Goal: Task Accomplishment & Management: Use online tool/utility

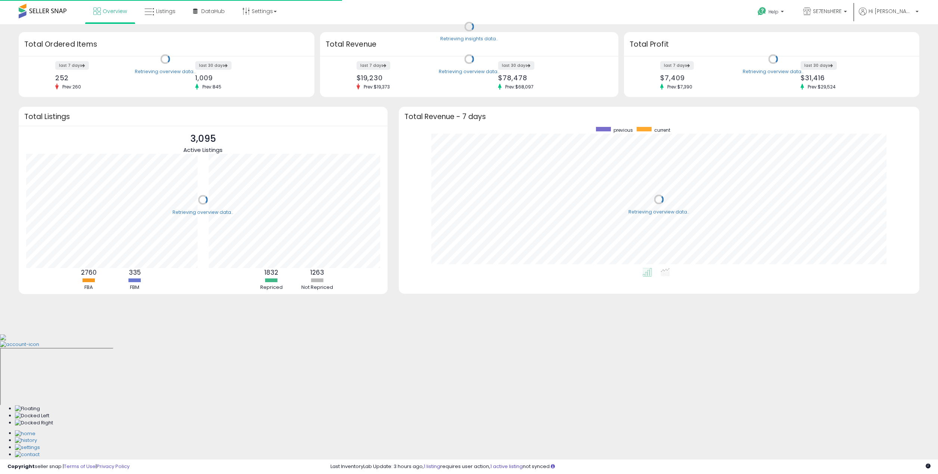
scroll to position [141, 505]
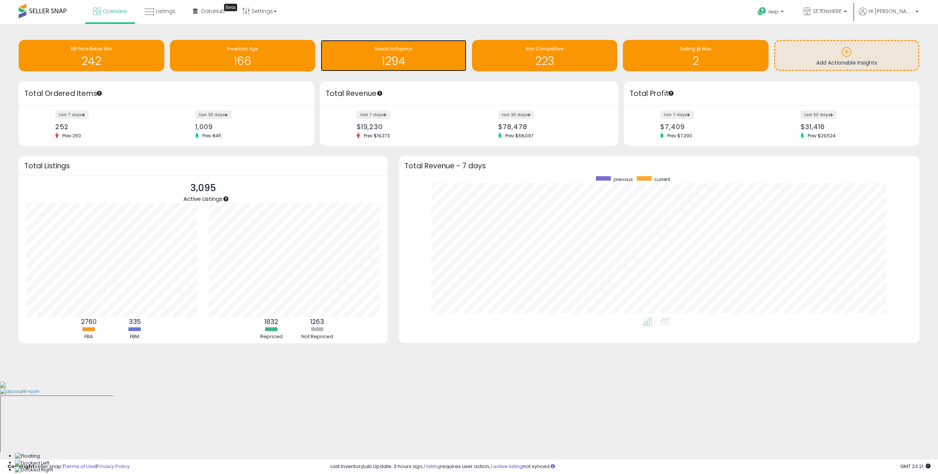
click at [412, 55] on h1 "1294" at bounding box center [393, 61] width 138 height 12
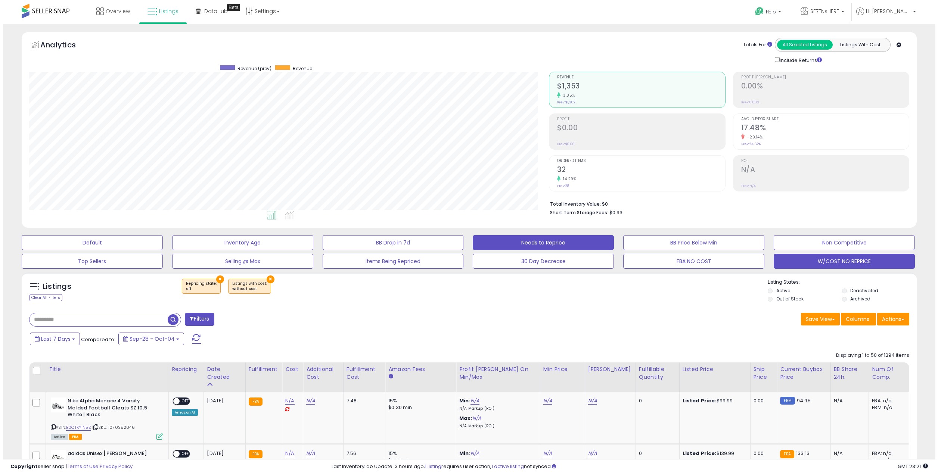
scroll to position [153, 520]
click at [814, 265] on button "W/COST NO REPRICE" at bounding box center [840, 261] width 141 height 15
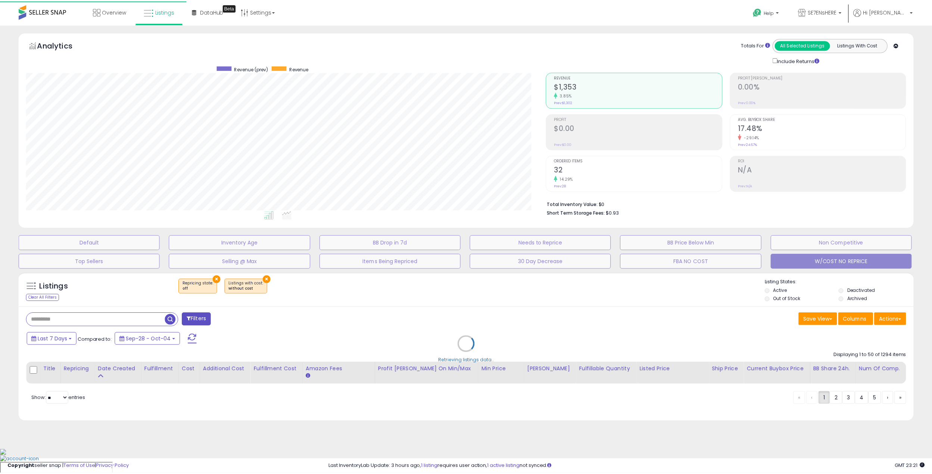
scroll to position [153, 523]
select select "**"
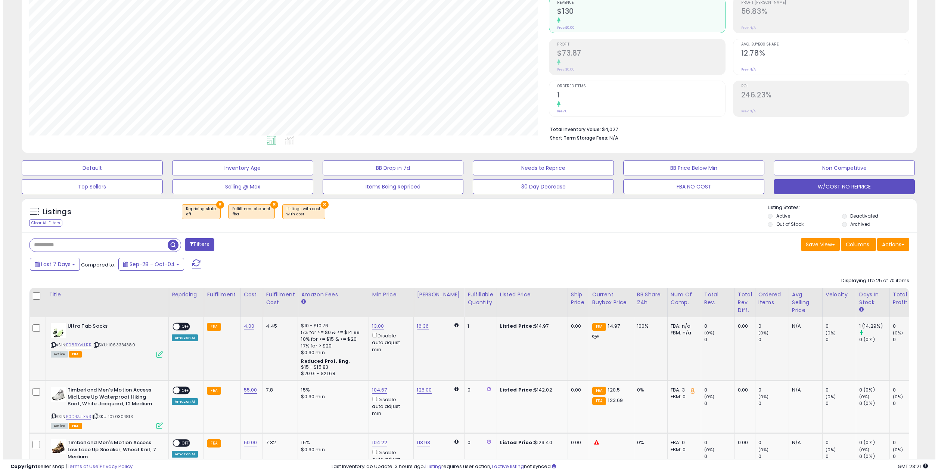
scroll to position [153, 520]
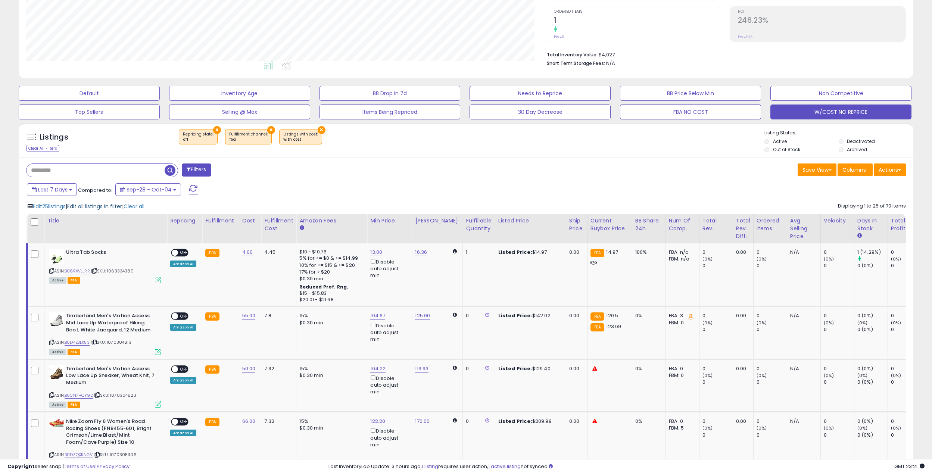
click at [93, 203] on span "Edit all listings in filter" at bounding box center [94, 206] width 55 height 7
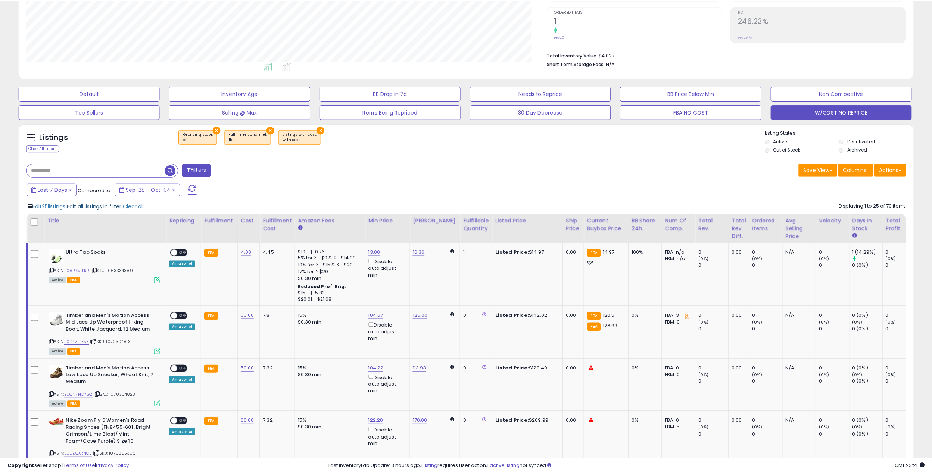
scroll to position [153, 523]
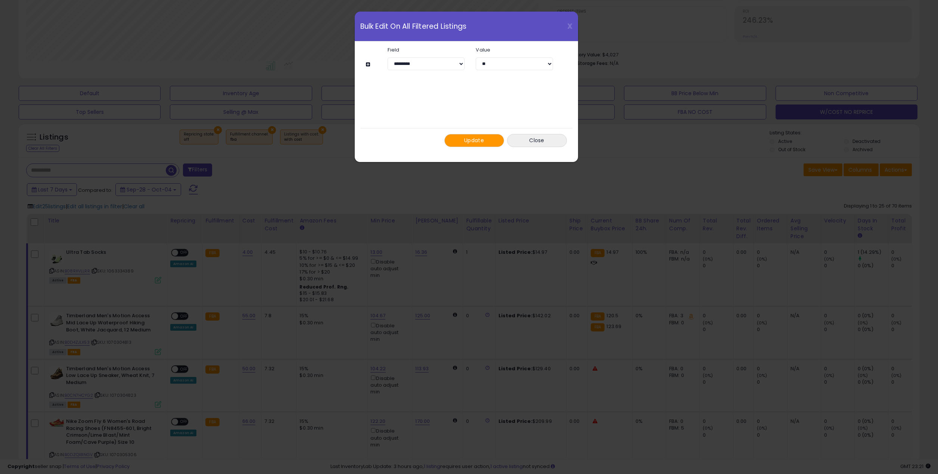
click at [489, 143] on button "Update" at bounding box center [474, 140] width 60 height 13
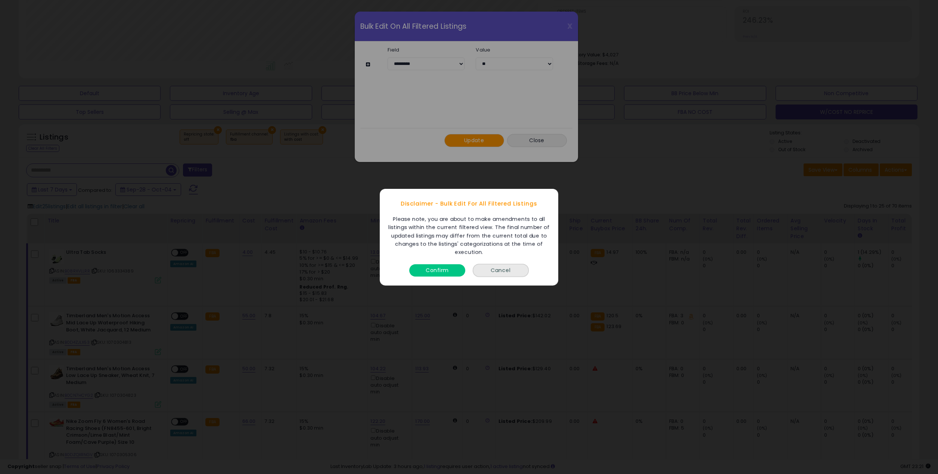
click at [431, 271] on button "Confirm" at bounding box center [437, 270] width 56 height 12
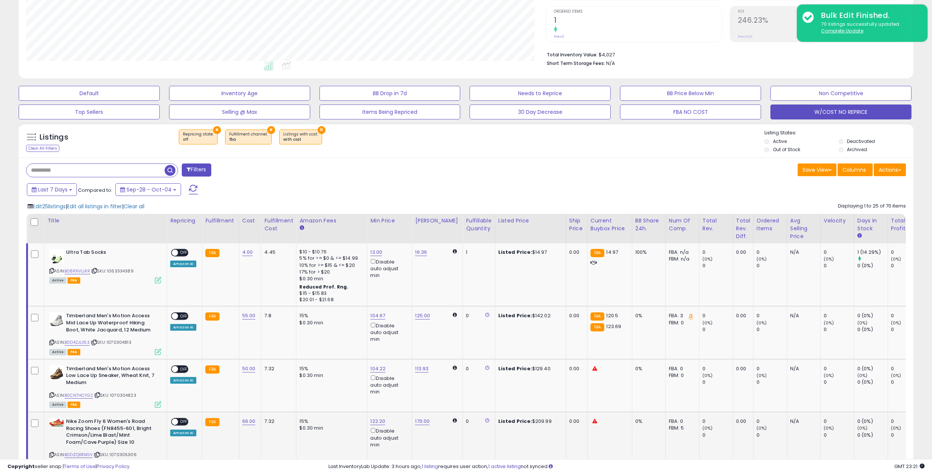
scroll to position [187, 0]
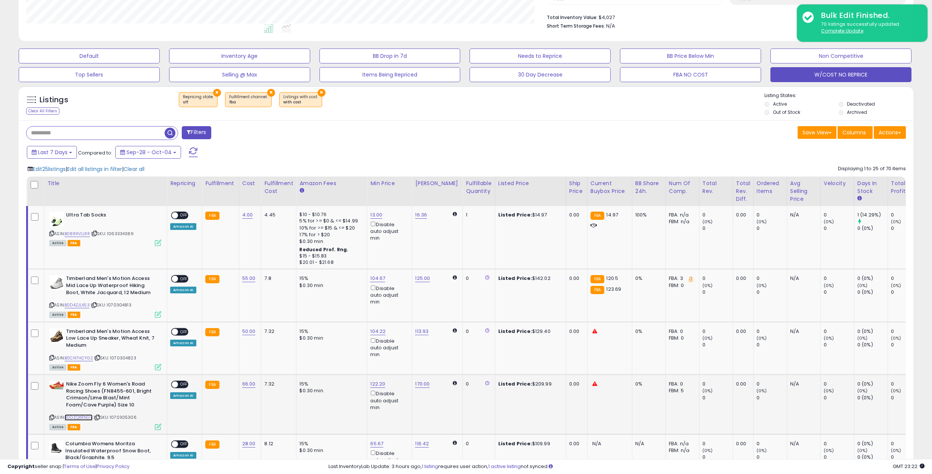
click at [82, 417] on link "B0DZQXRNGV" at bounding box center [79, 417] width 28 height 6
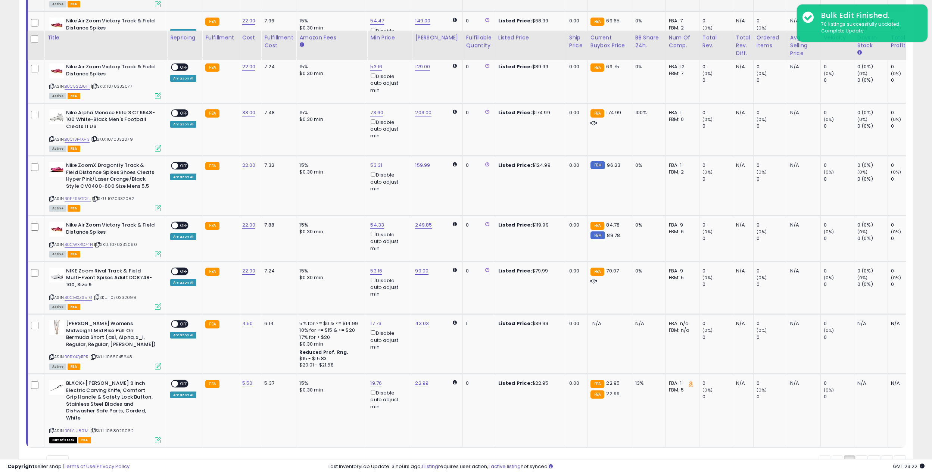
scroll to position [1374, 0]
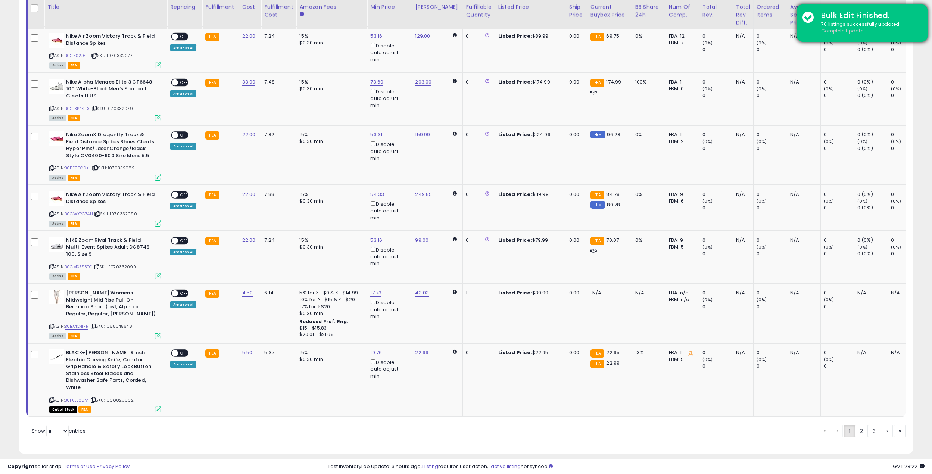
click at [837, 31] on u "Complete Update" at bounding box center [842, 31] width 42 height 6
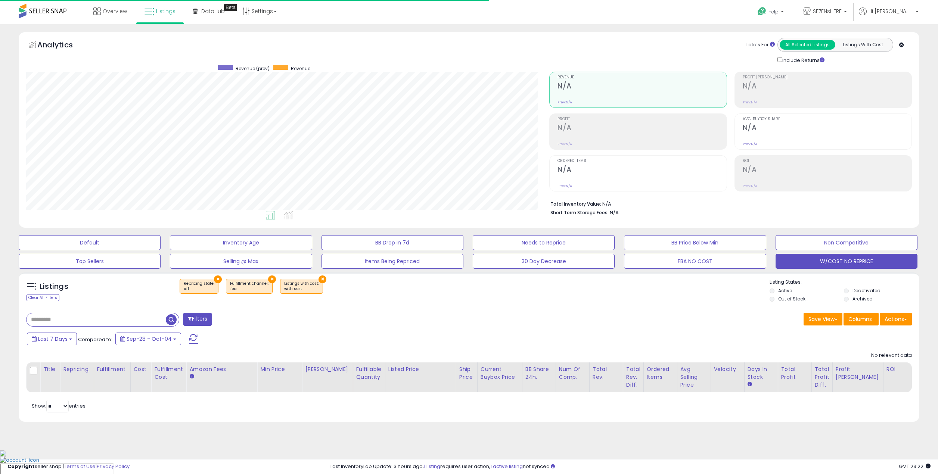
scroll to position [153, 523]
